Goal: Check status: Check status

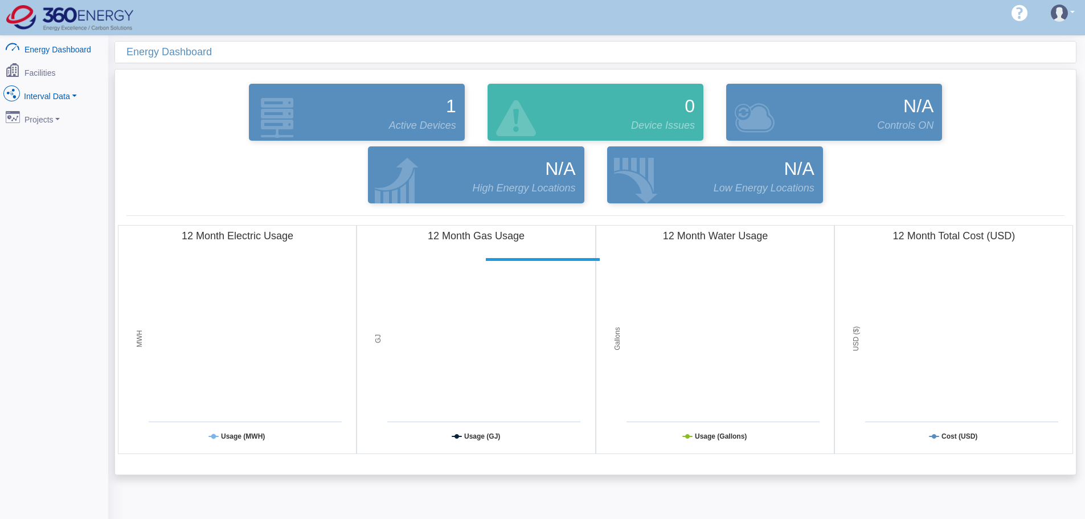
click at [46, 93] on link "Interval Data" at bounding box center [54, 94] width 111 height 24
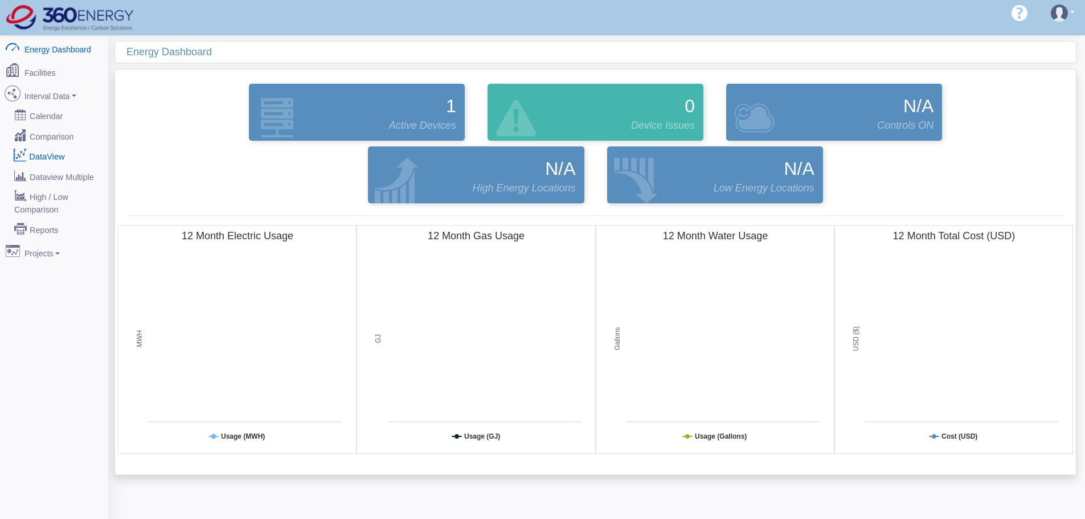
click at [42, 146] on link "DataView" at bounding box center [54, 156] width 111 height 21
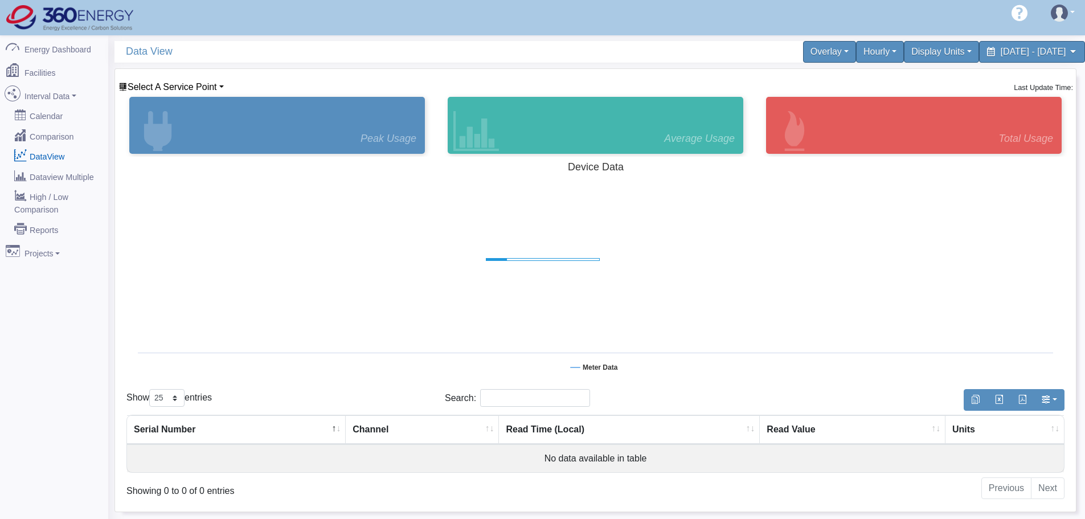
select select "25"
click at [203, 82] on span "Select A Service Point" at bounding box center [172, 87] width 89 height 10
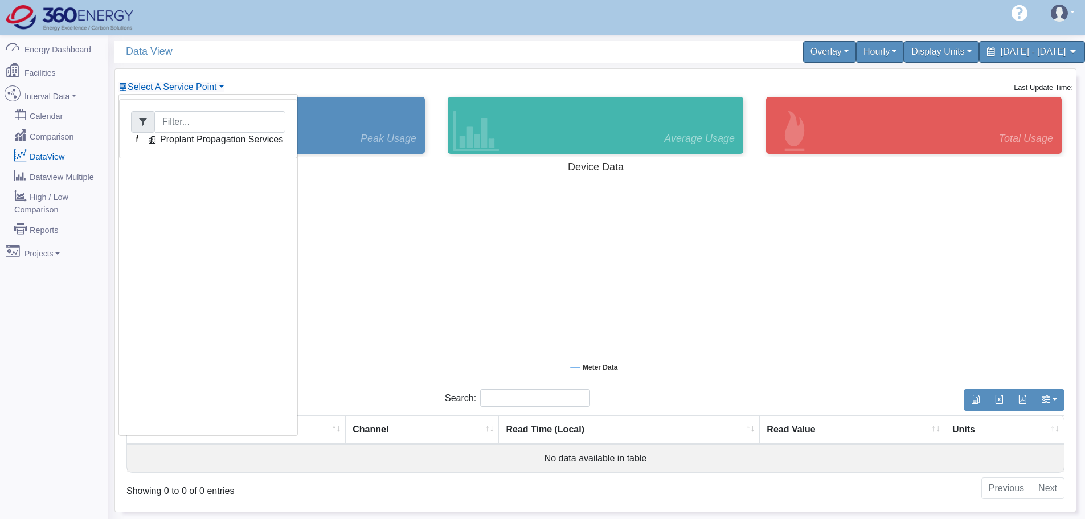
click at [186, 142] on link "Proplant Propagation Services" at bounding box center [215, 140] width 141 height 14
click at [214, 152] on link "Main Electric" at bounding box center [197, 153] width 78 height 14
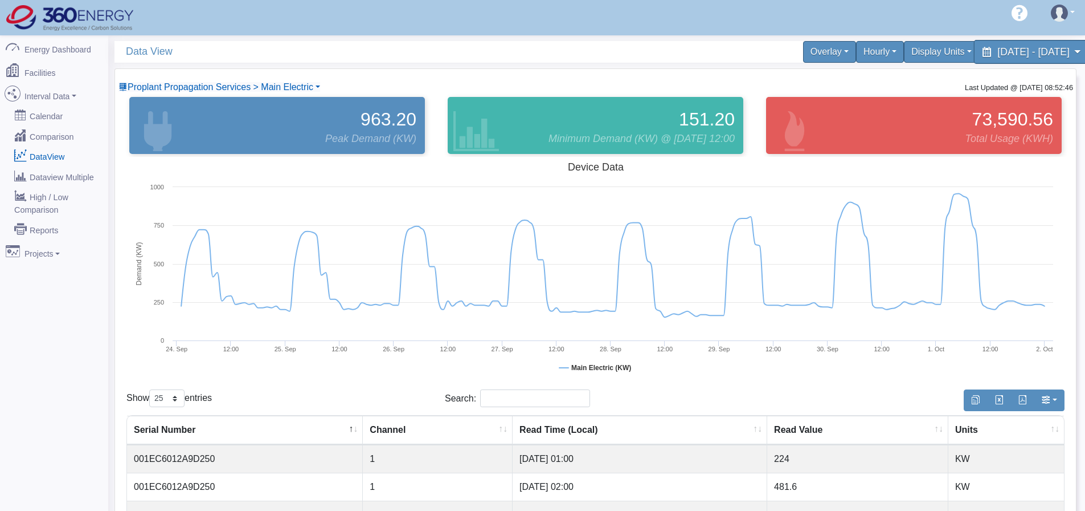
click at [998, 48] on span "[DATE] - [DATE]" at bounding box center [1034, 51] width 72 height 11
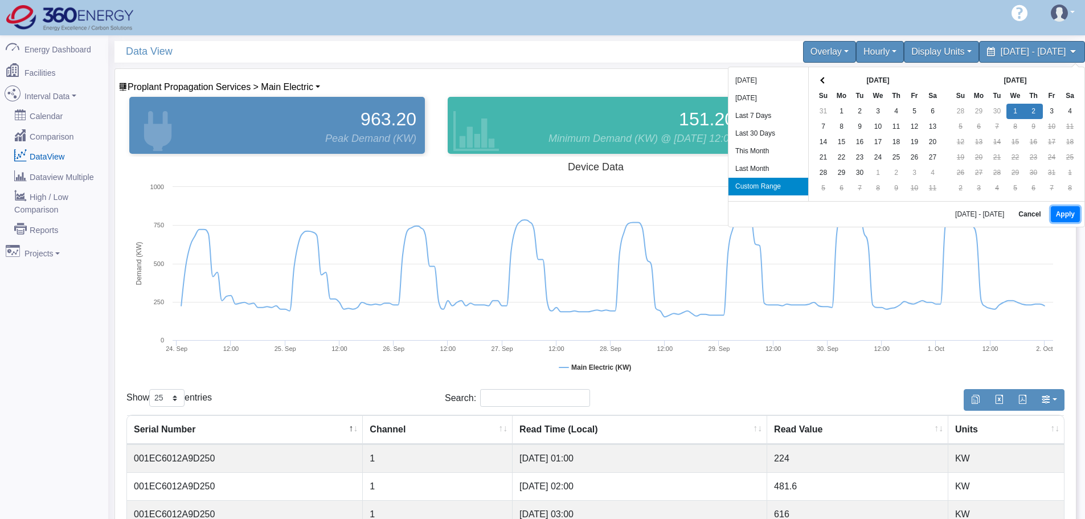
drag, startPoint x: 1068, startPoint y: 209, endPoint x: 842, endPoint y: 89, distance: 255.6
click at [1067, 209] on button "Apply" at bounding box center [1065, 214] width 29 height 16
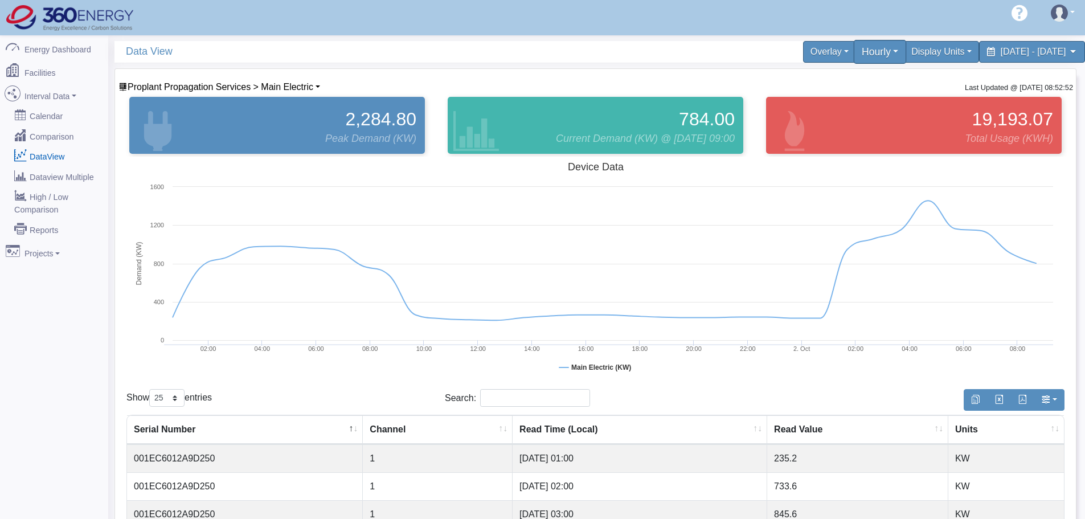
click at [854, 53] on div "Hourly" at bounding box center [880, 52] width 53 height 24
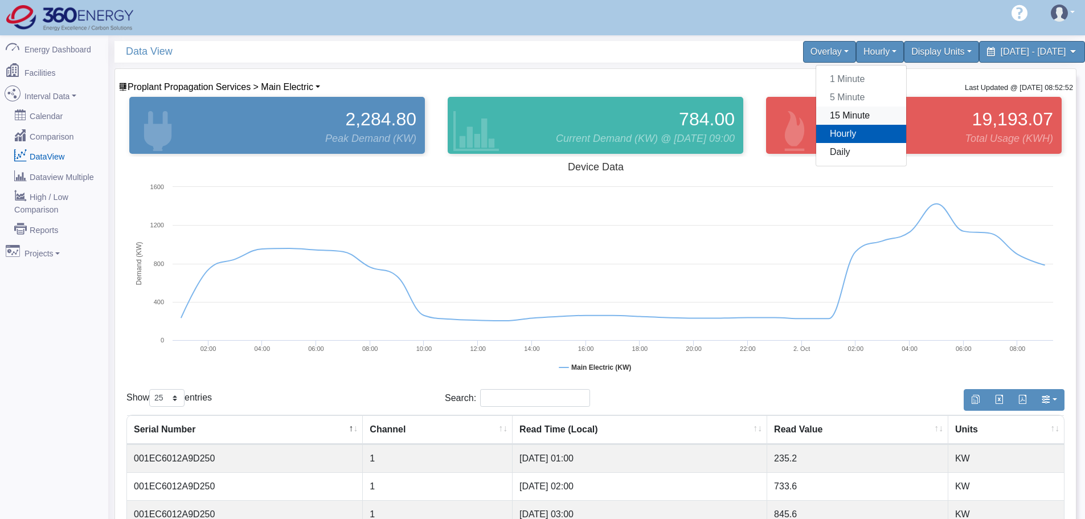
drag, startPoint x: 789, startPoint y: 113, endPoint x: 795, endPoint y: 116, distance: 6.9
click at [817, 113] on link "15 Minute" at bounding box center [862, 116] width 90 height 18
